Goal: Information Seeking & Learning: Learn about a topic

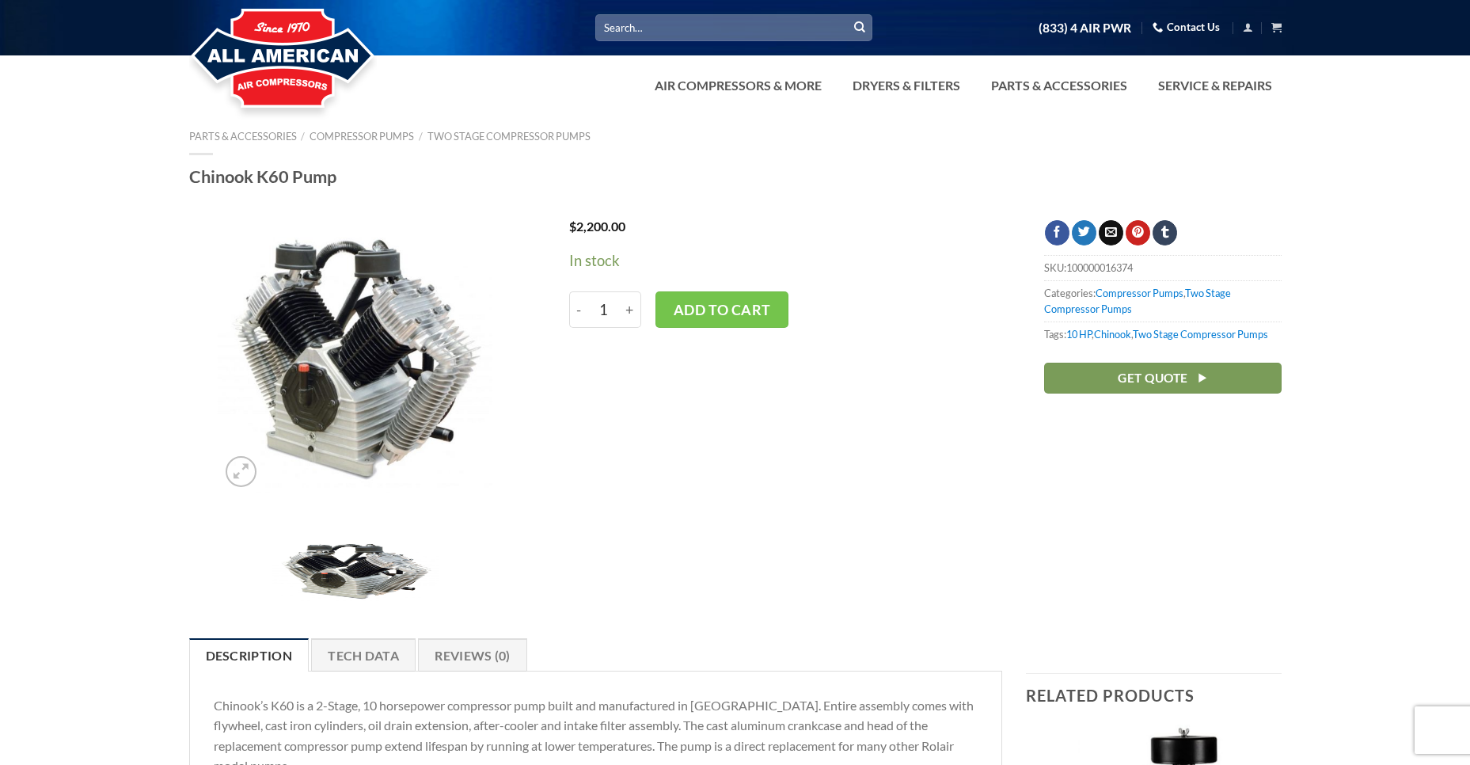
click at [326, 378] on img at bounding box center [355, 357] width 275 height 275
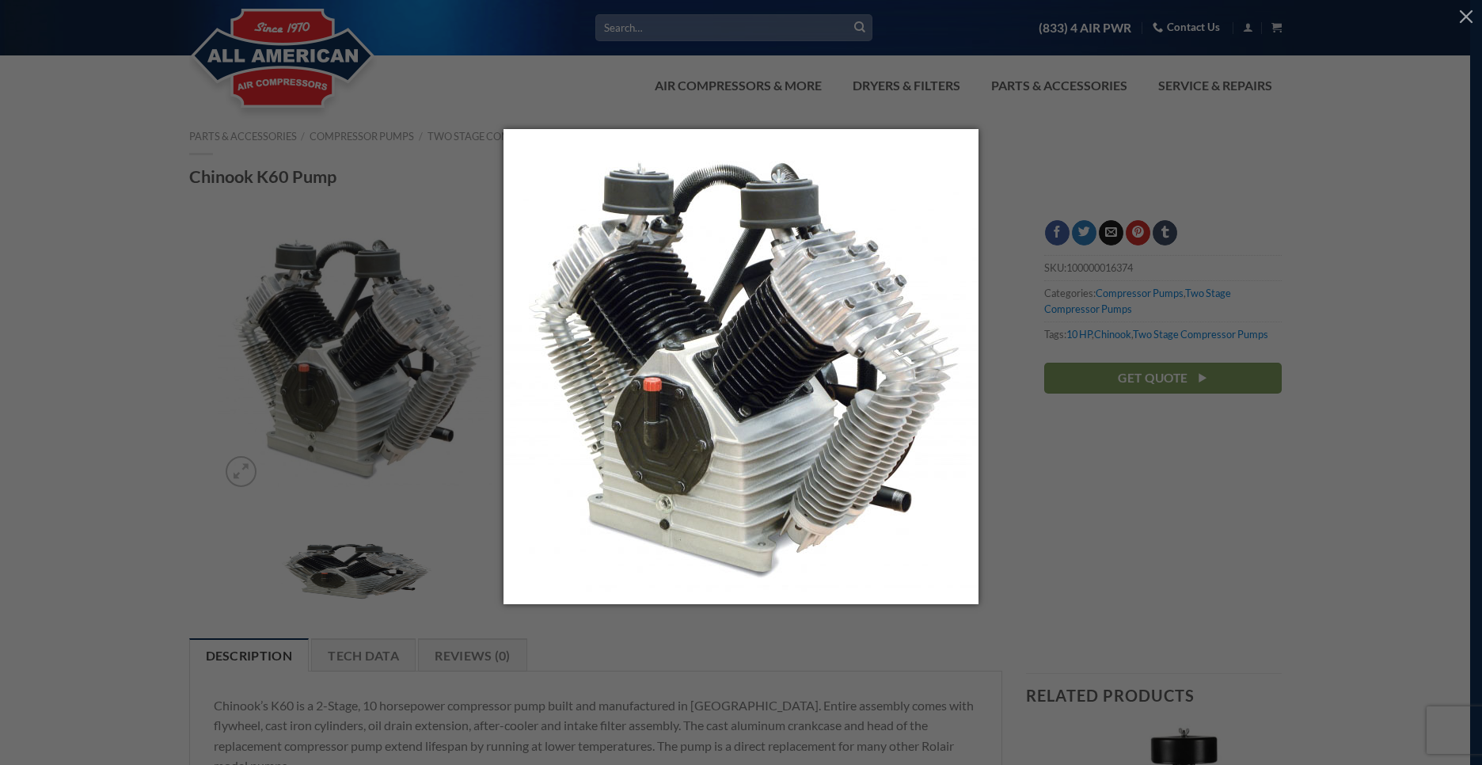
click at [242, 454] on div at bounding box center [741, 382] width 1482 height 765
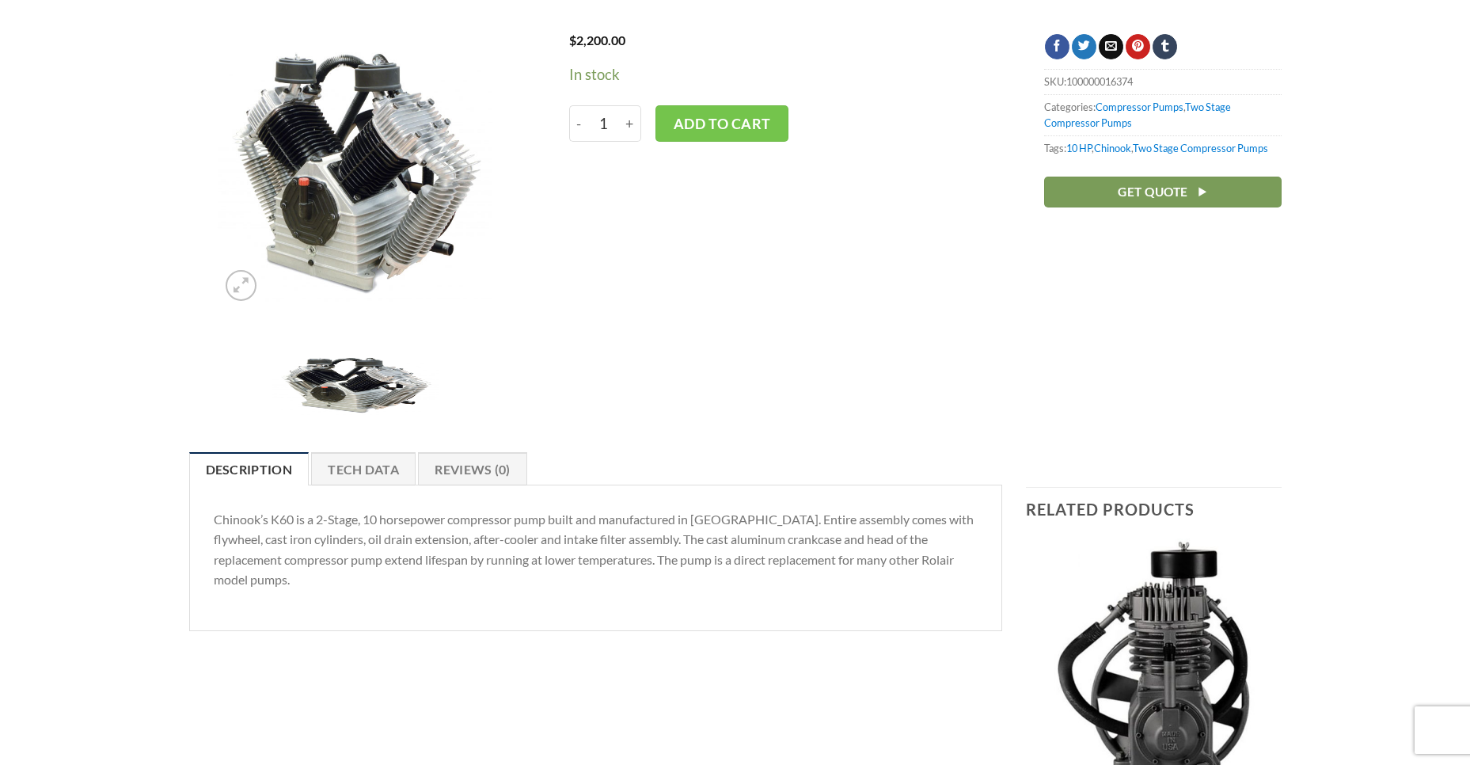
scroll to position [158, 0]
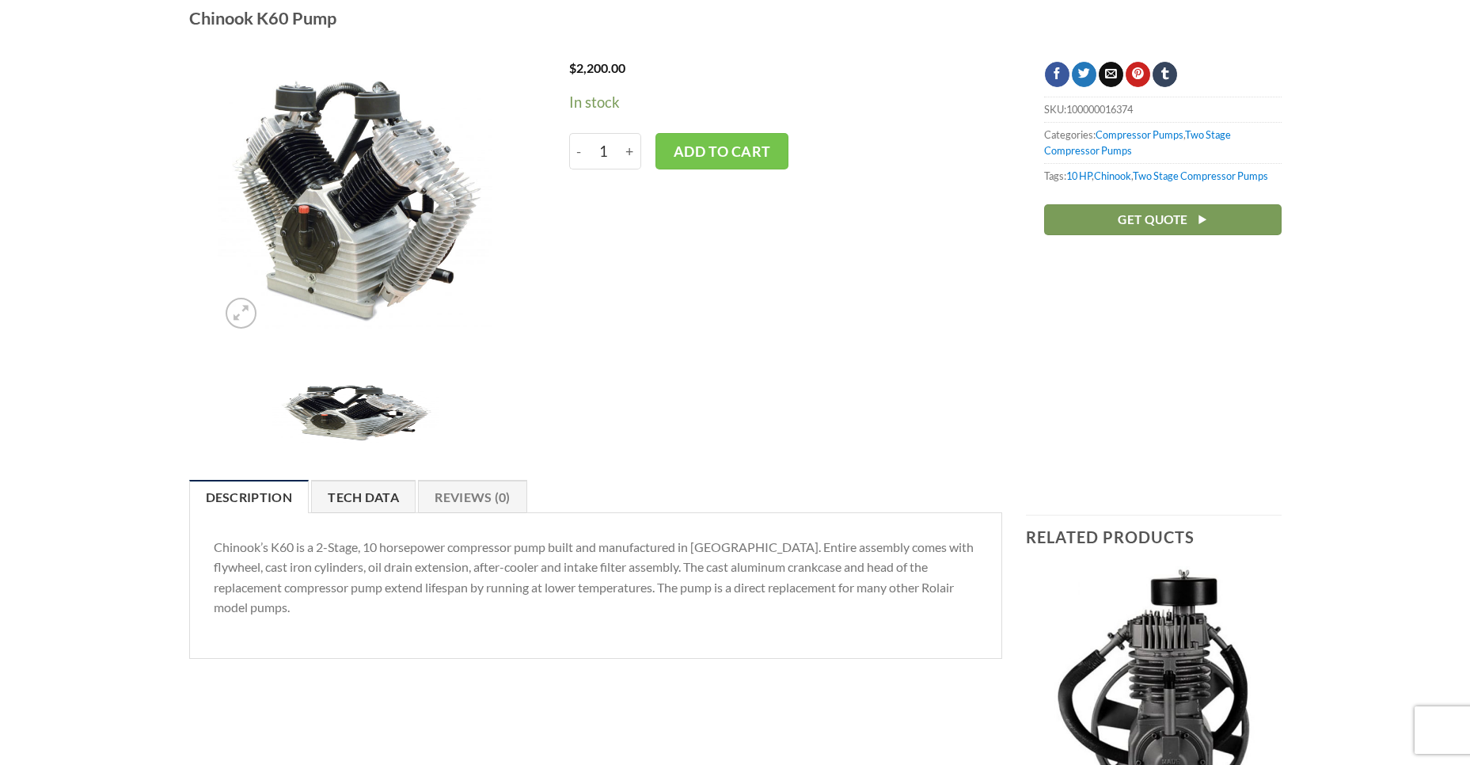
click at [352, 496] on link "Tech Data" at bounding box center [363, 496] width 105 height 33
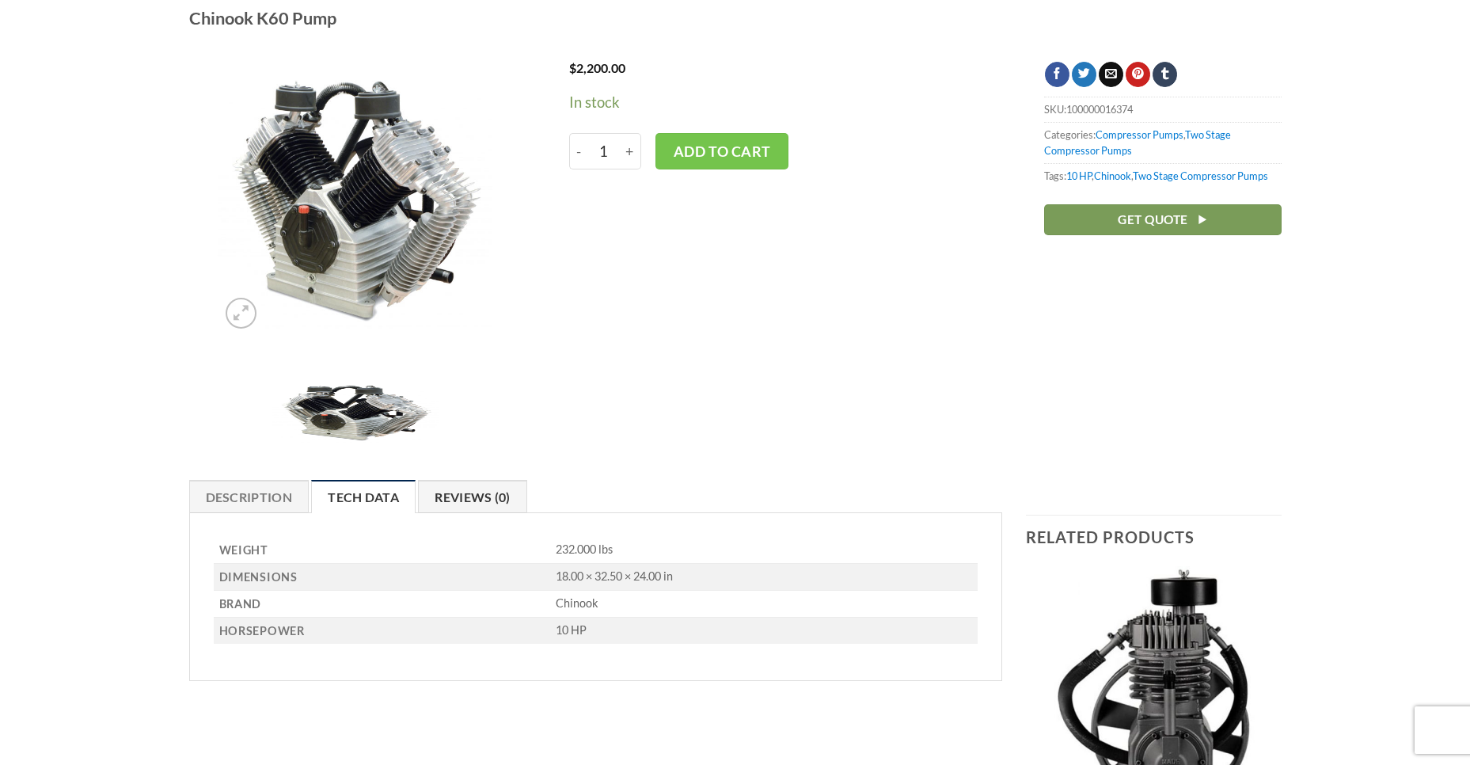
click at [461, 496] on link "Reviews (0)" at bounding box center [472, 496] width 109 height 33
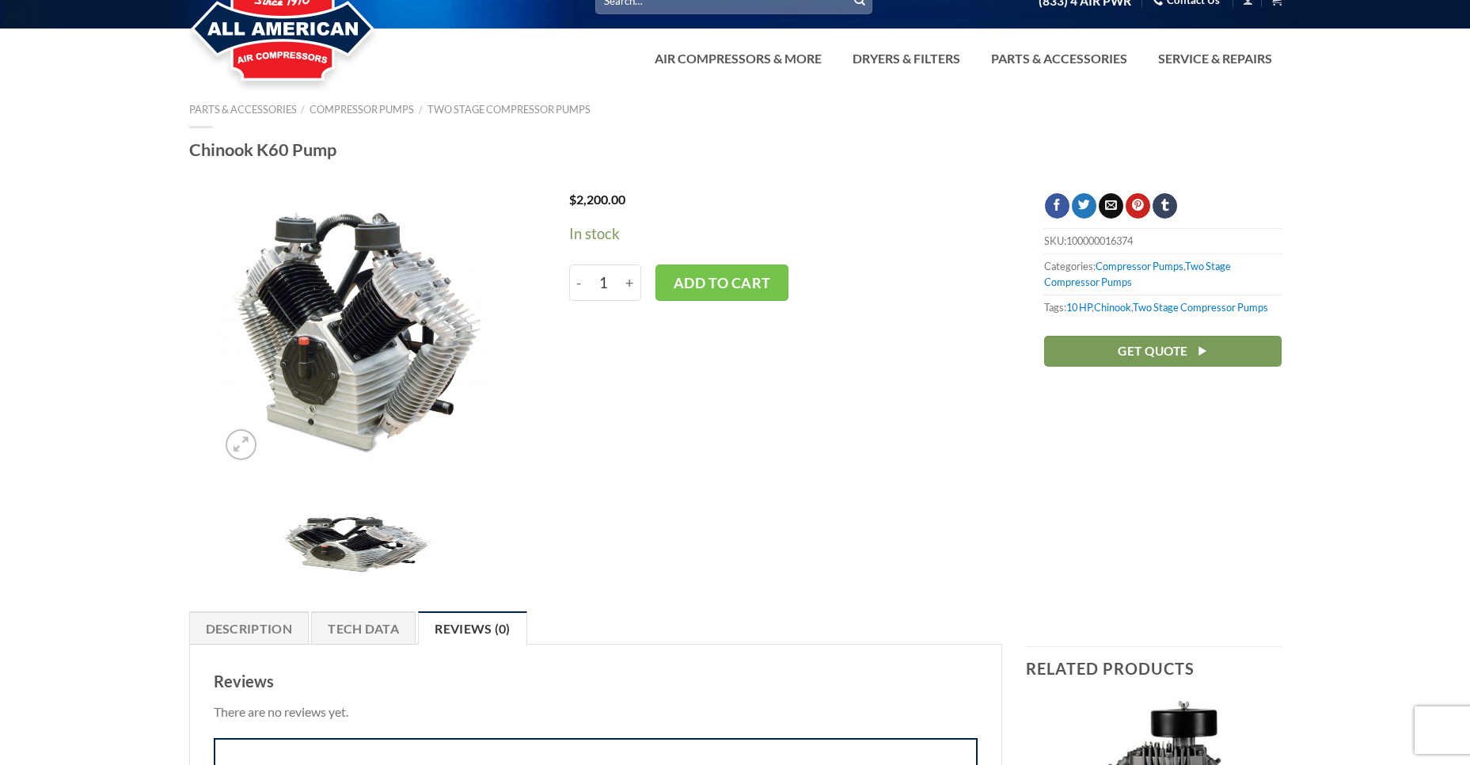
scroll to position [0, 0]
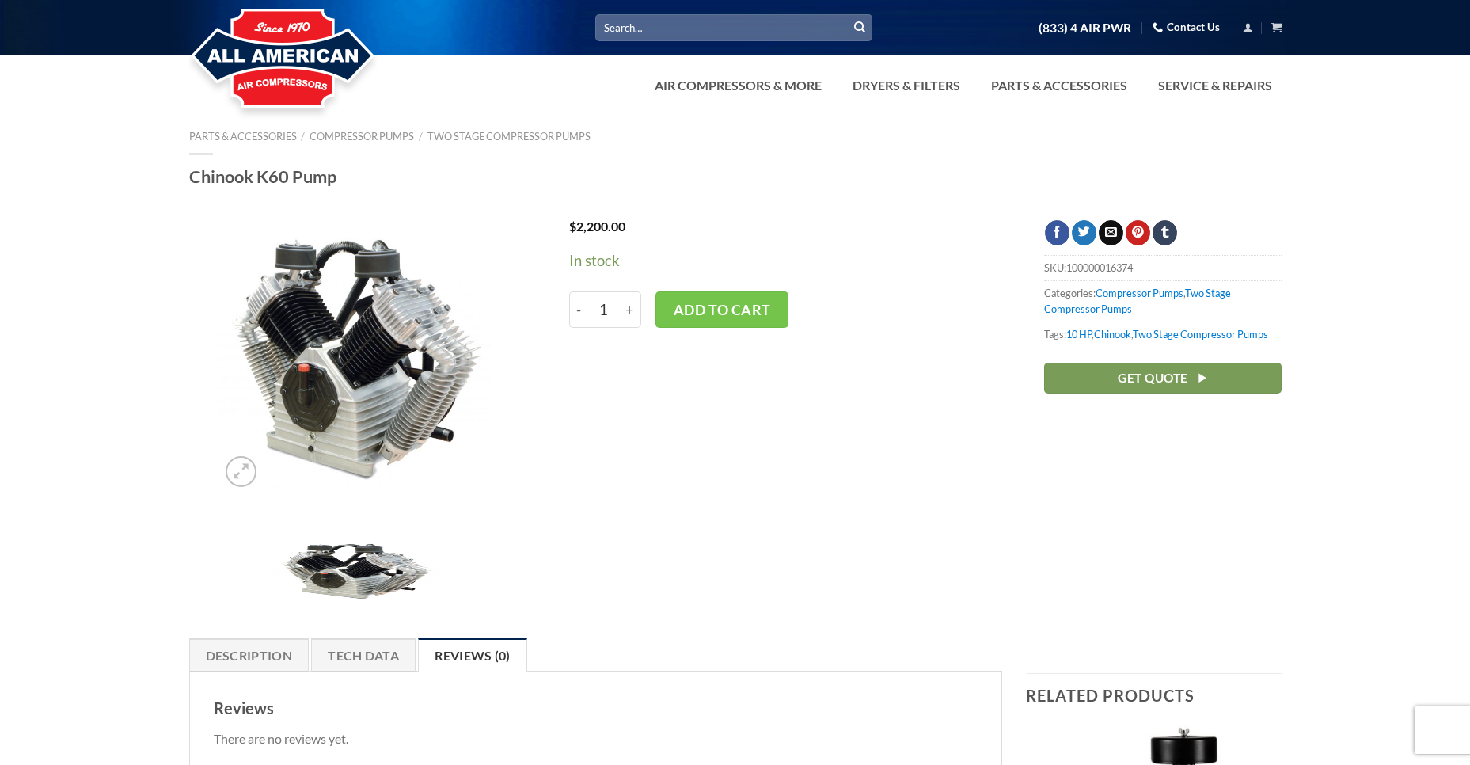
click at [375, 329] on img at bounding box center [355, 357] width 275 height 275
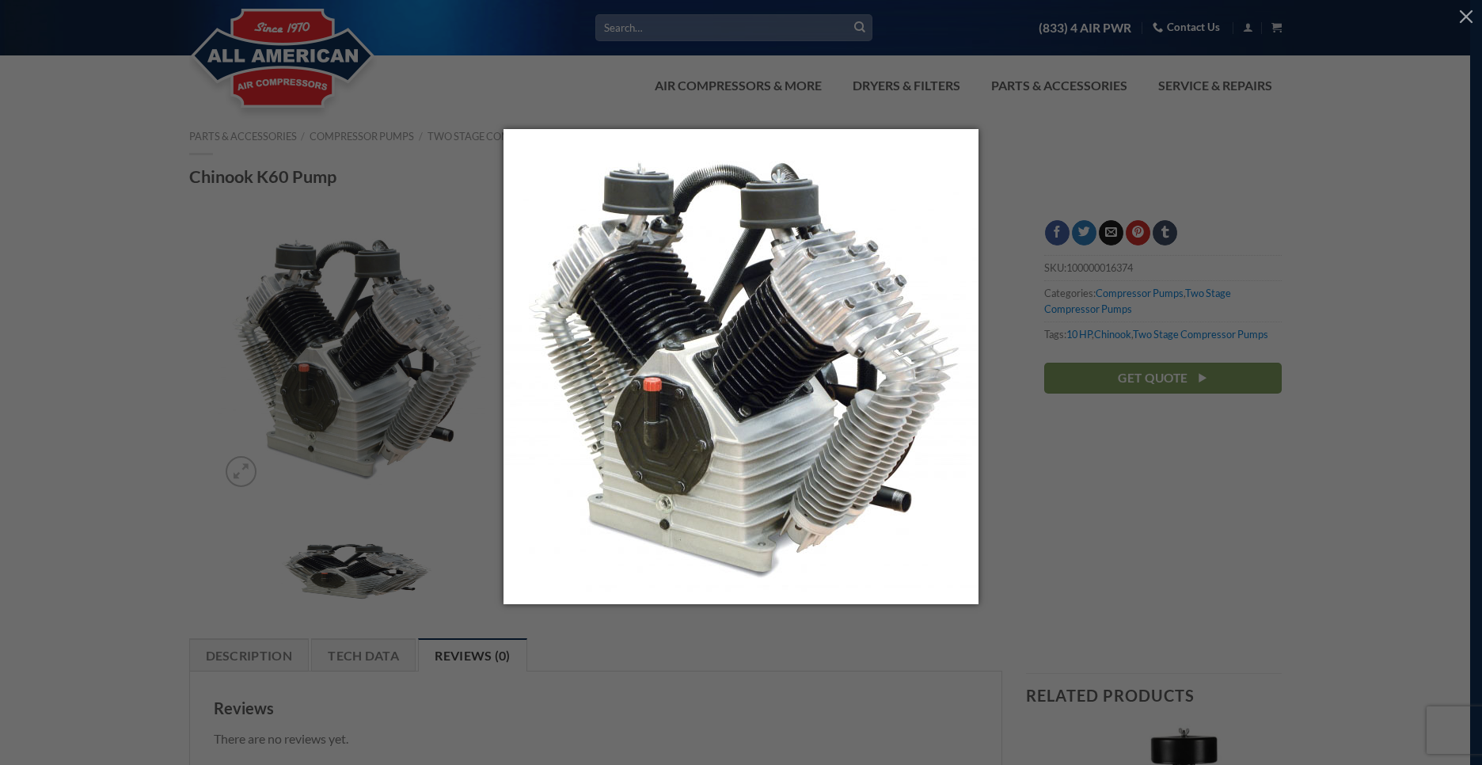
click at [306, 332] on div at bounding box center [741, 382] width 1482 height 765
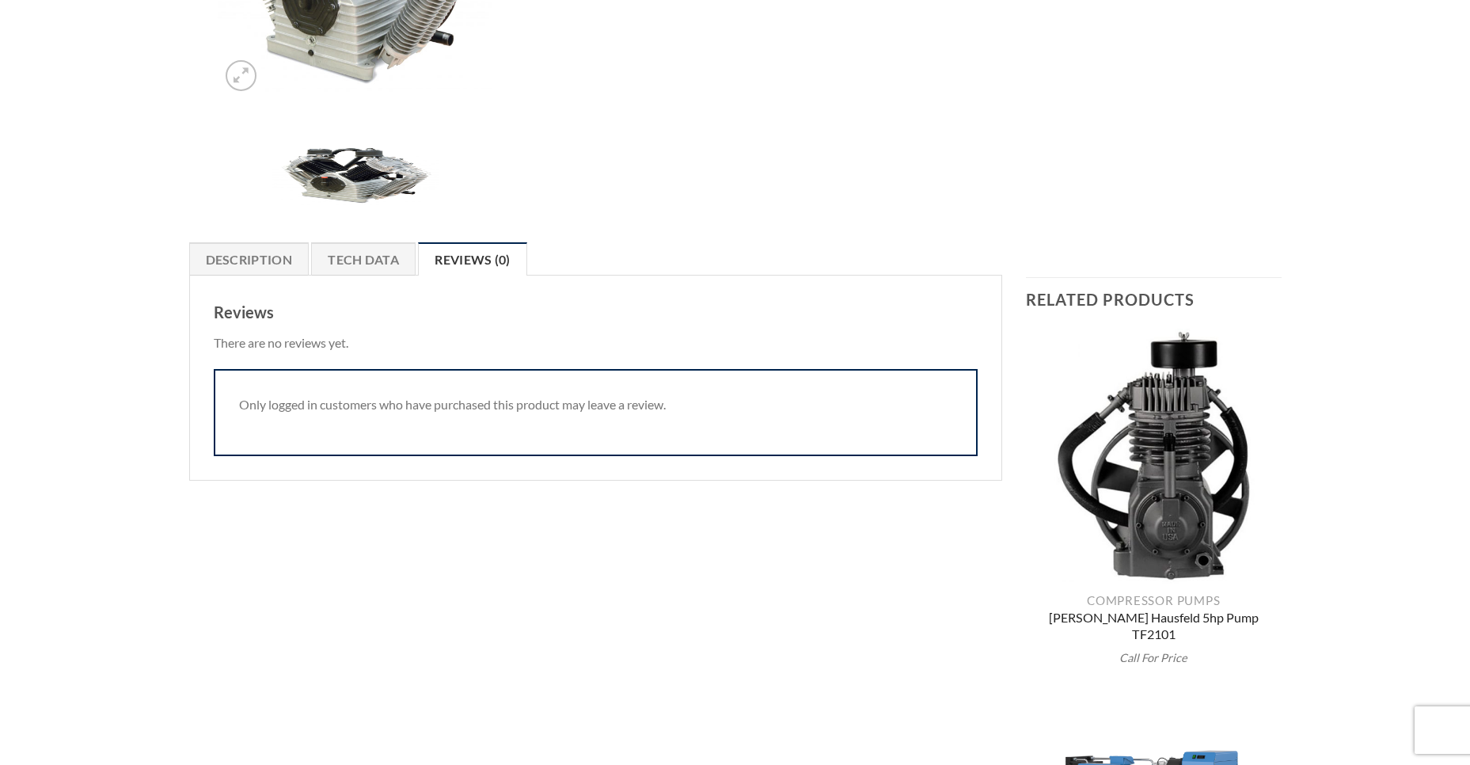
scroll to position [317, 0]
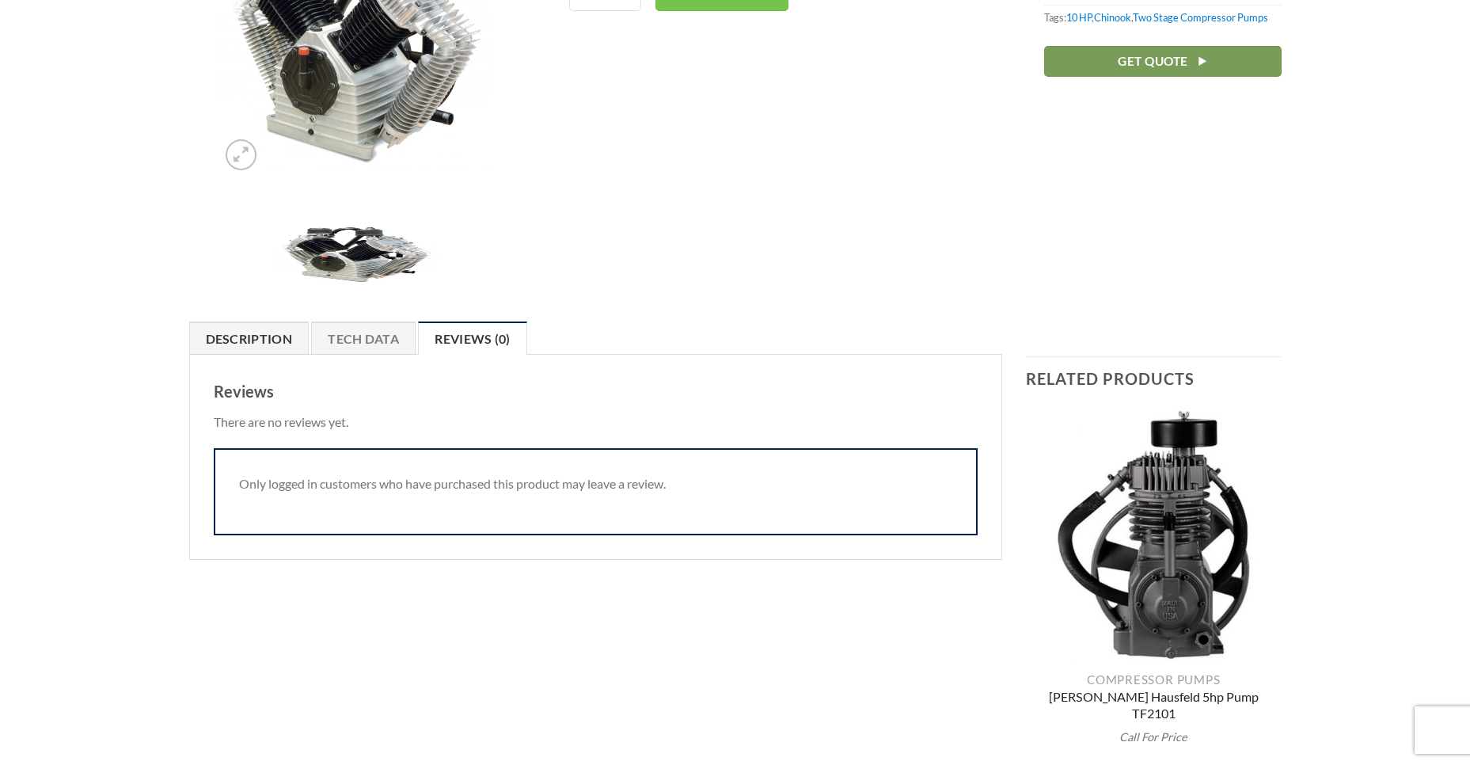
click at [261, 335] on link "Description" at bounding box center [249, 337] width 120 height 33
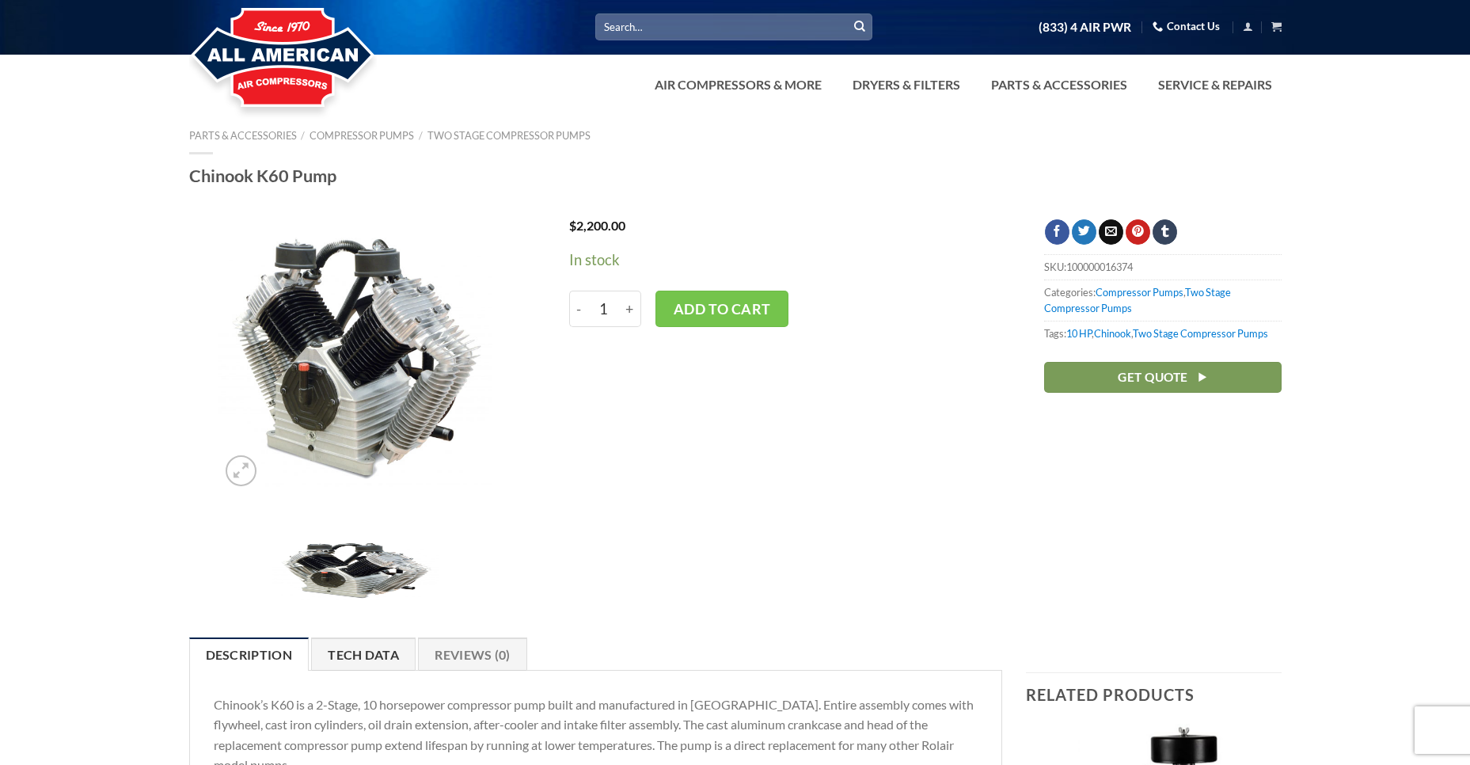
scroll to position [0, 0]
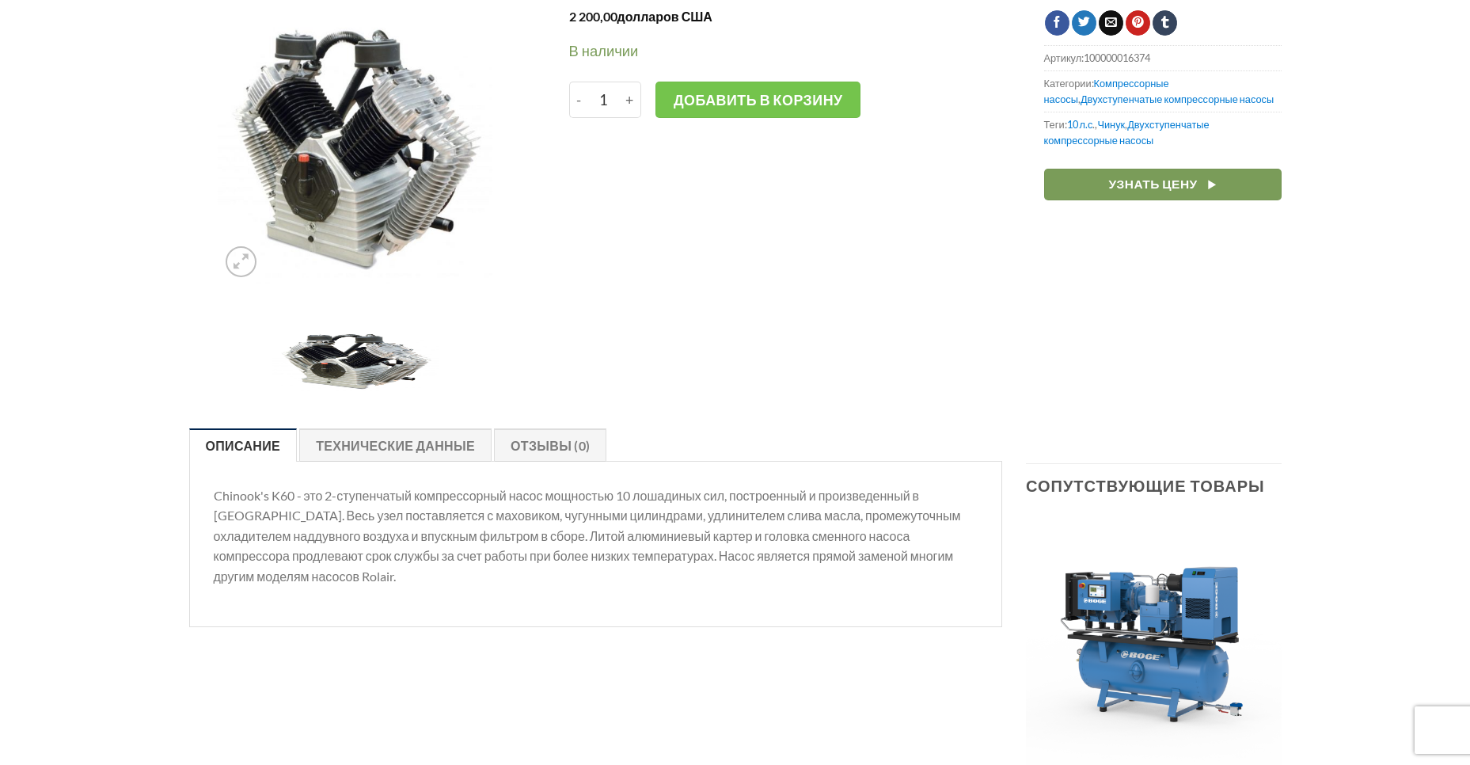
scroll to position [238, 0]
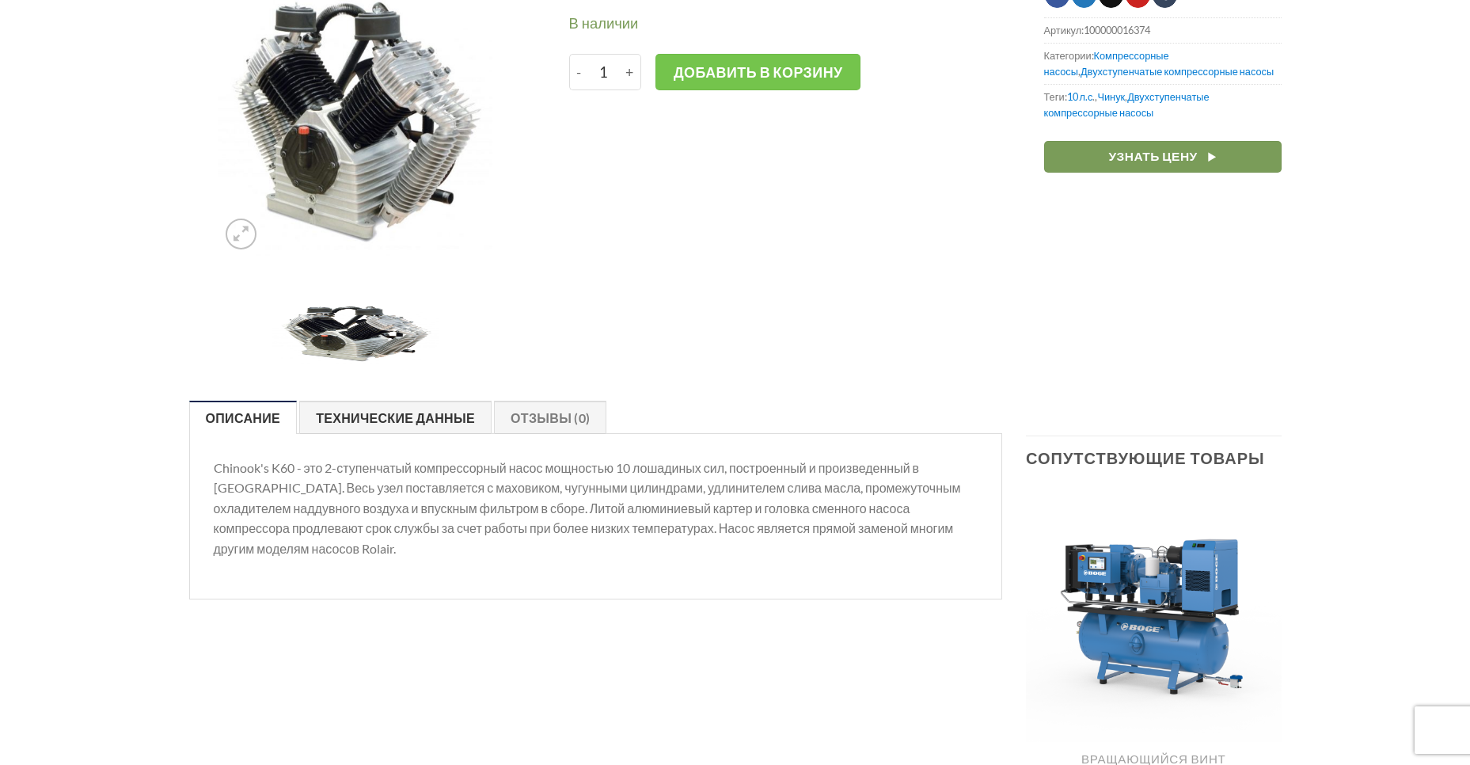
click at [378, 420] on link "Технические данные" at bounding box center [395, 417] width 192 height 33
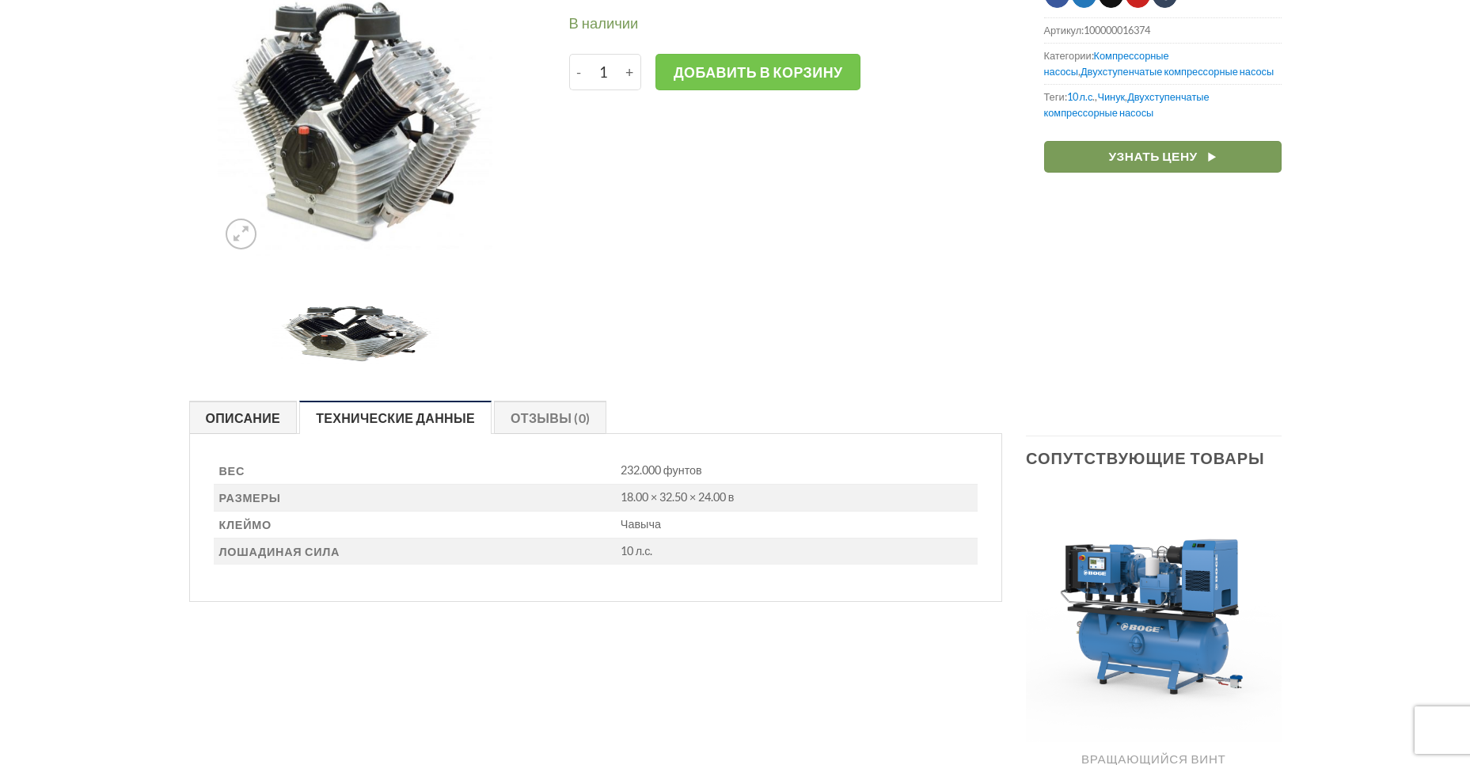
click at [260, 419] on link "Описание" at bounding box center [243, 417] width 108 height 33
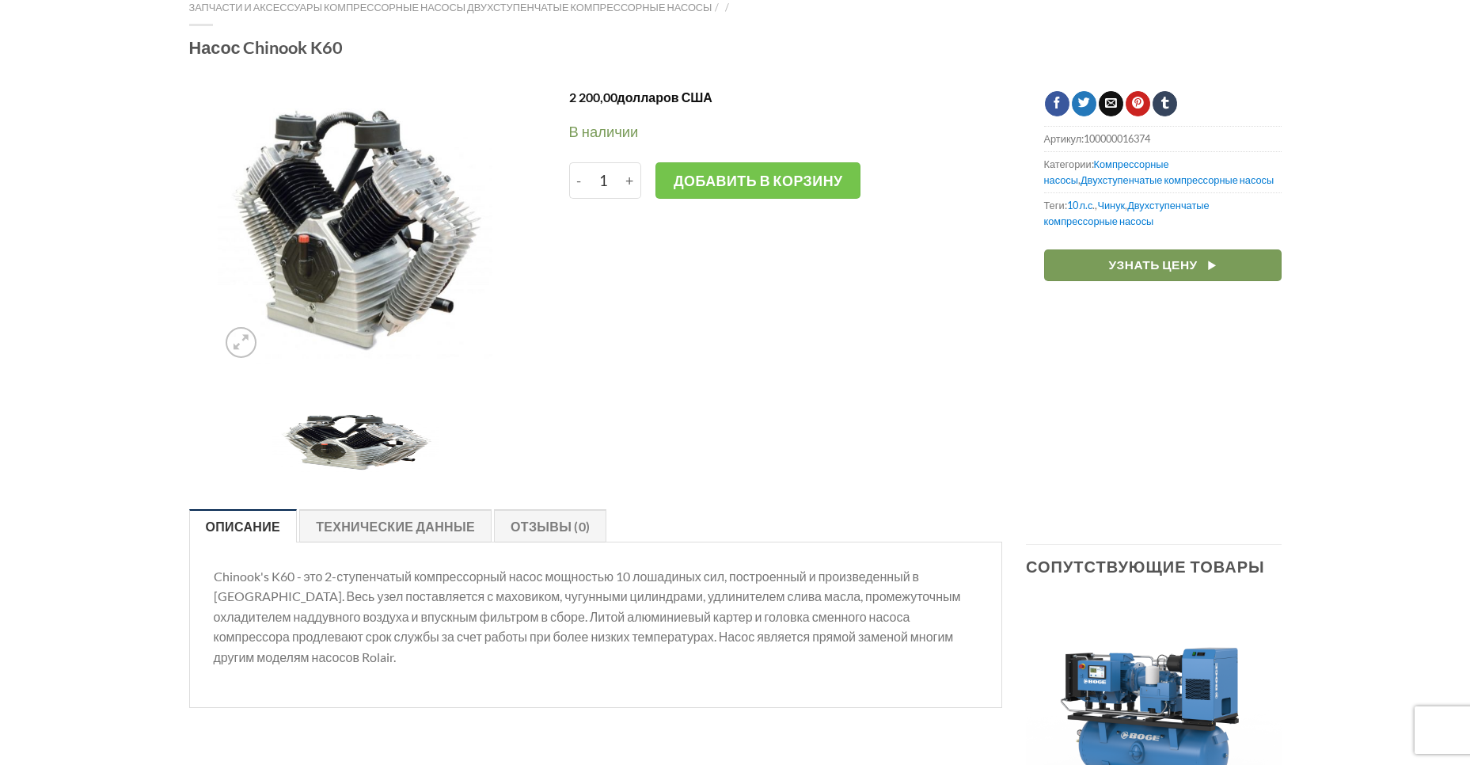
scroll to position [158, 0]
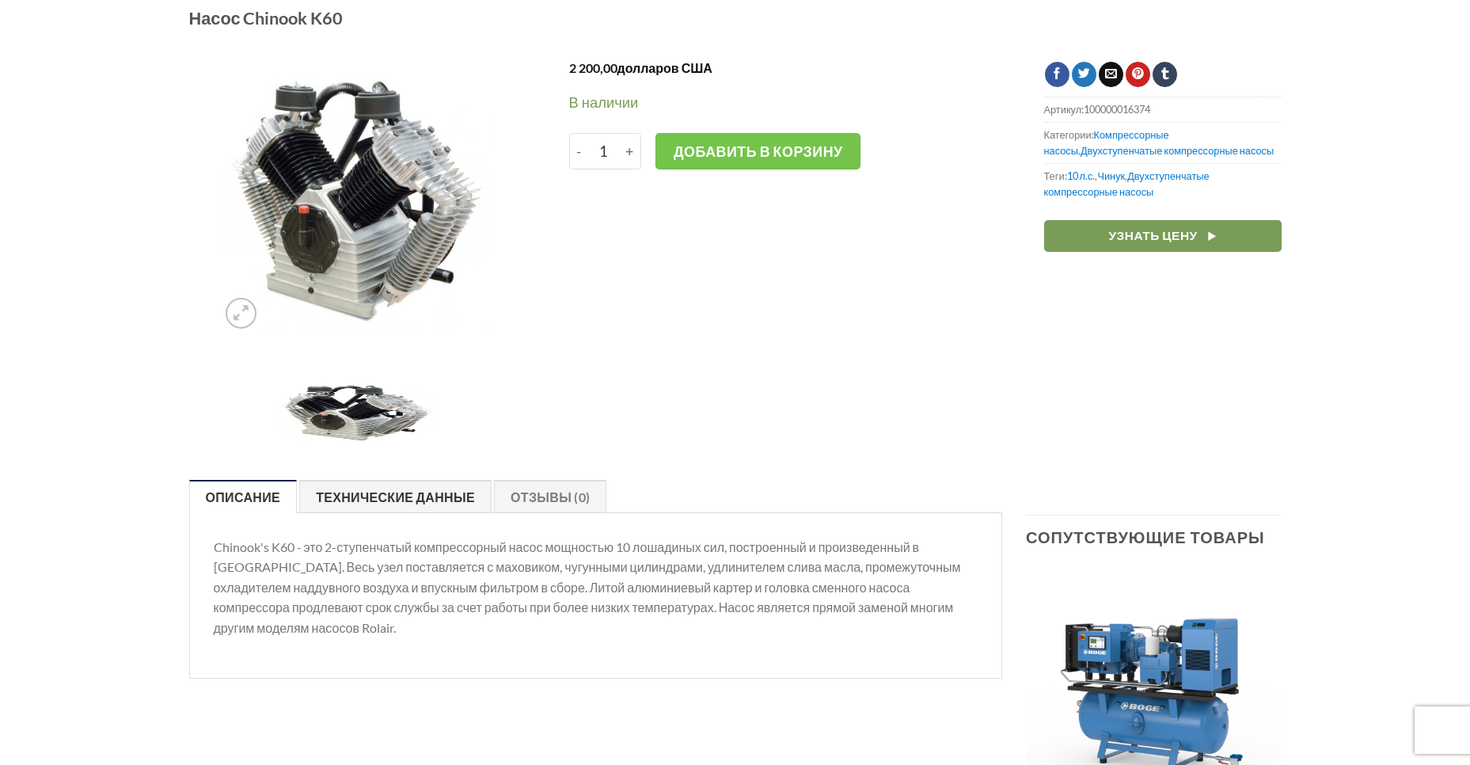
click at [340, 493] on link "Технические данные" at bounding box center [395, 496] width 192 height 33
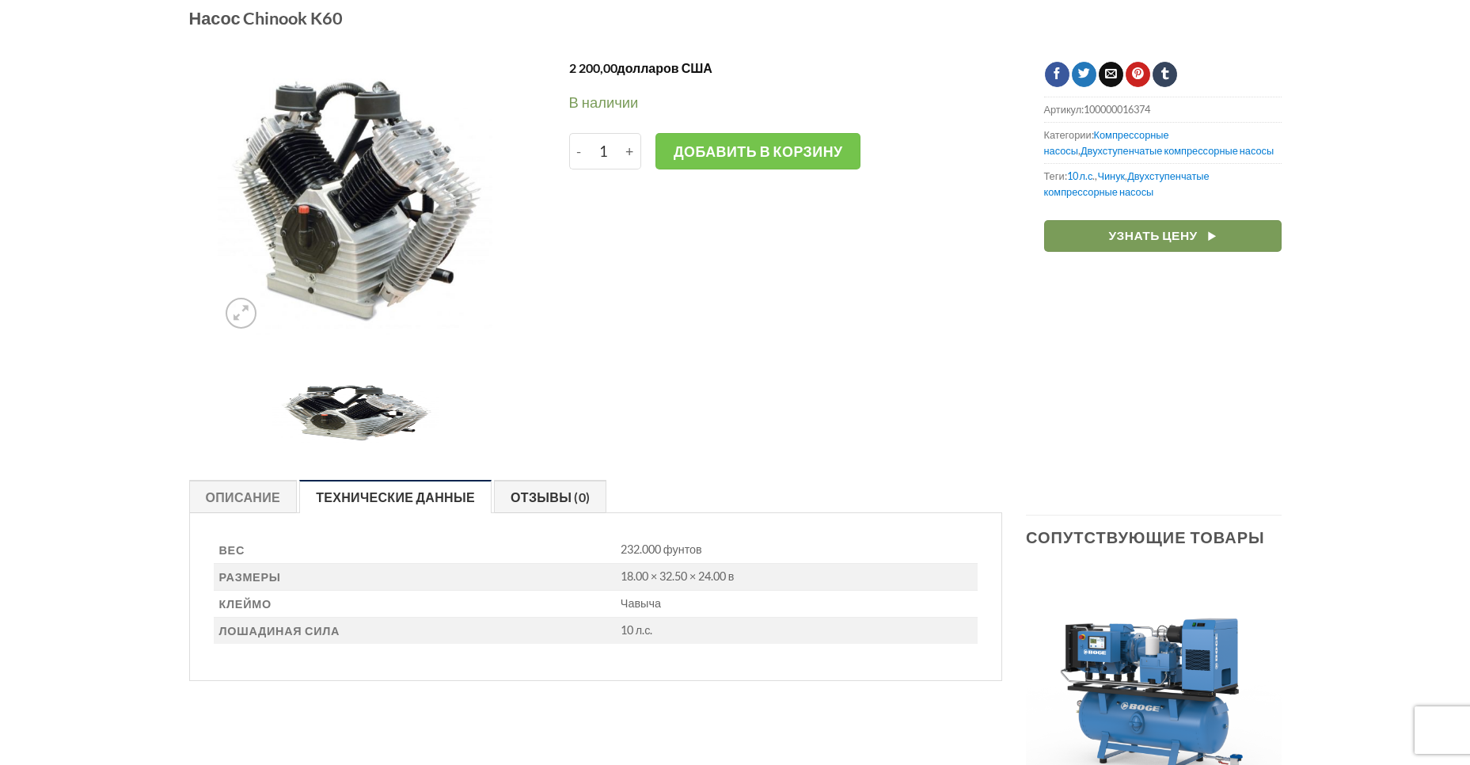
click at [509, 500] on link "Отзывы (0)" at bounding box center [550, 496] width 112 height 33
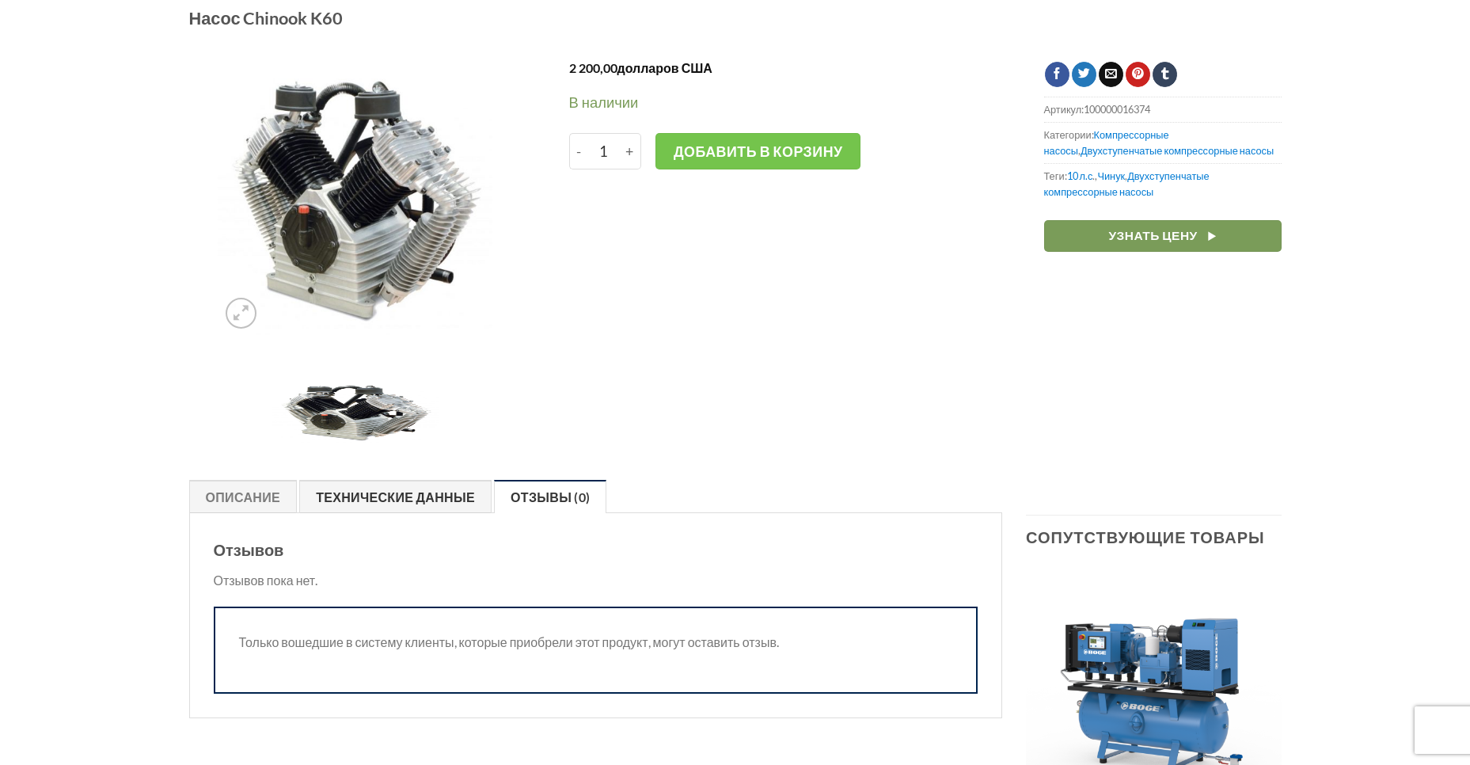
click at [376, 492] on link "Технические данные" at bounding box center [395, 496] width 192 height 33
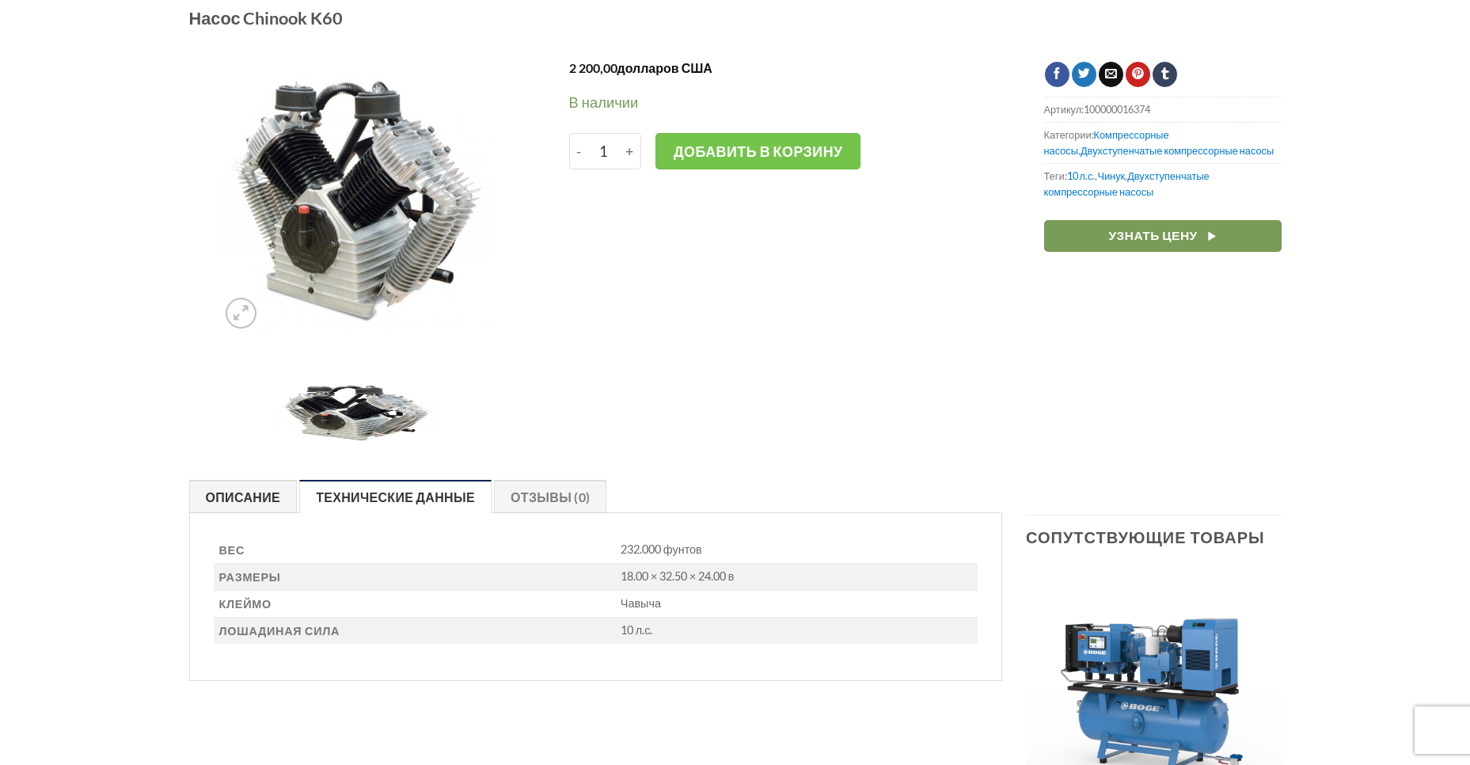
click at [231, 504] on link "Описание" at bounding box center [243, 496] width 108 height 33
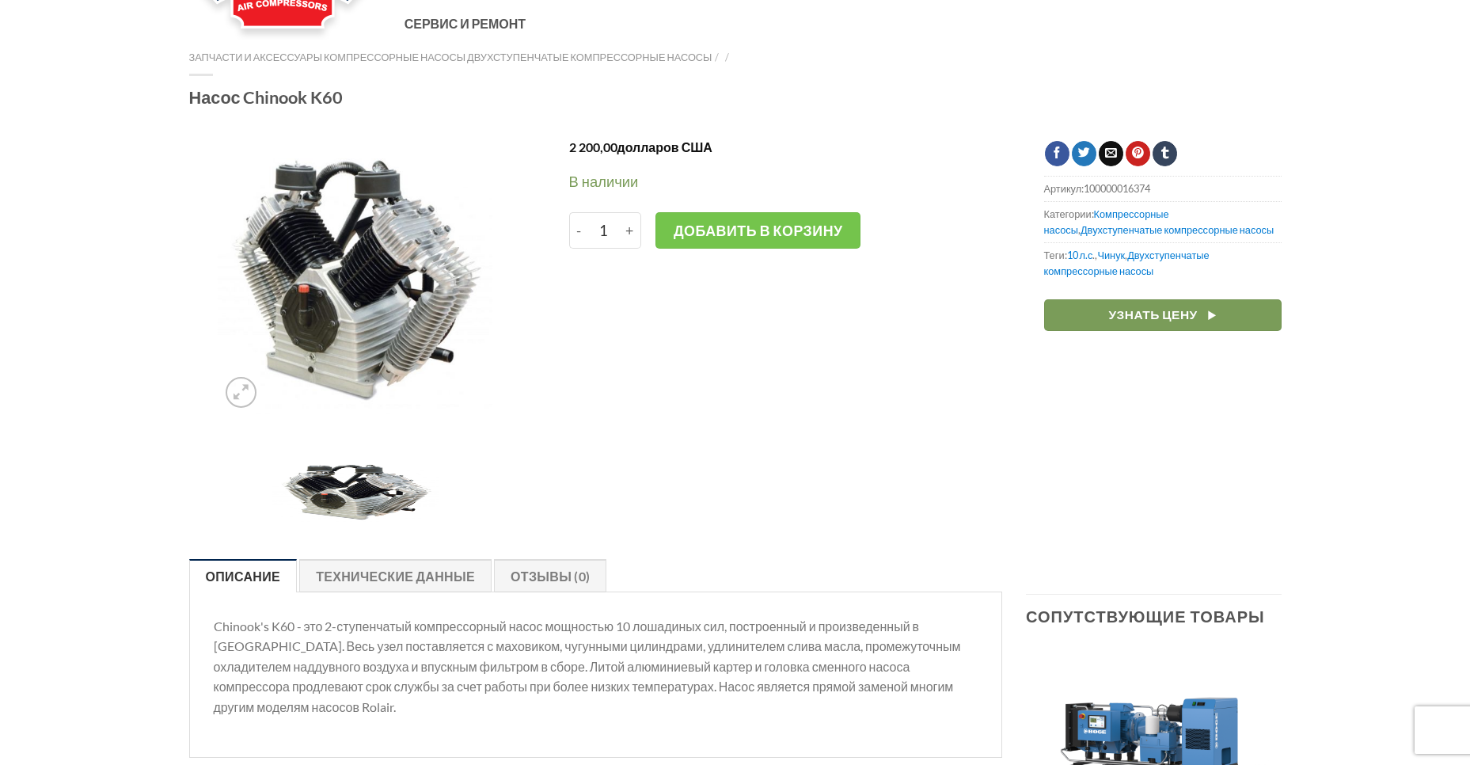
scroll to position [0, 0]
